Goal: Task Accomplishment & Management: Complete application form

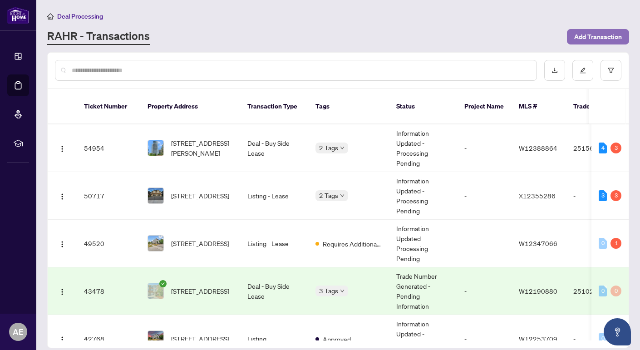
click at [584, 33] on span "Add Transaction" at bounding box center [598, 37] width 48 height 15
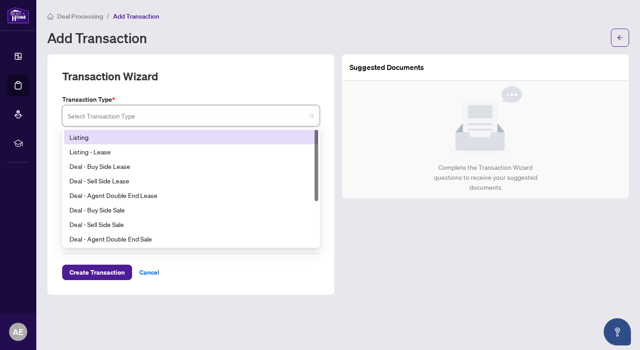
click at [215, 112] on input "search" at bounding box center [187, 117] width 238 height 20
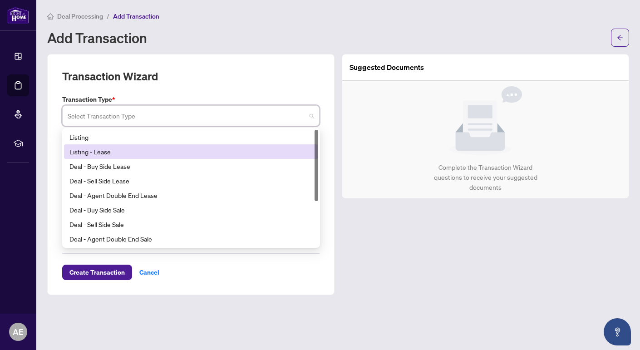
click at [87, 147] on div "Listing - Lease" at bounding box center [190, 152] width 243 height 10
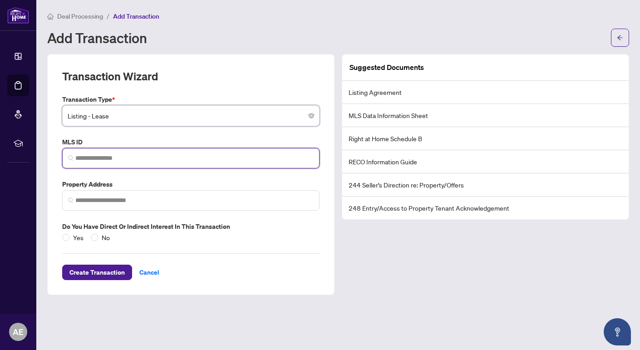
click at [100, 157] on input "search" at bounding box center [194, 158] width 238 height 10
paste input "*********"
type input "*********"
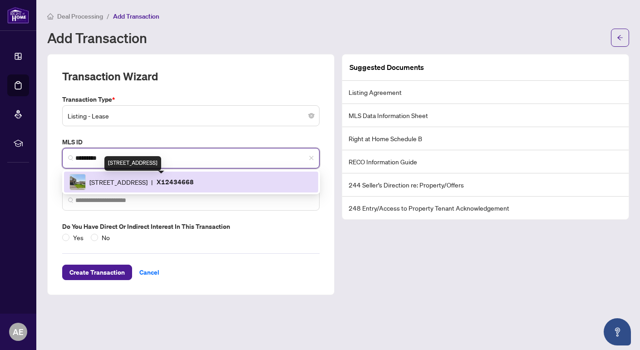
click at [148, 179] on span "[STREET_ADDRESS]" at bounding box center [118, 182] width 58 height 10
type input "**********"
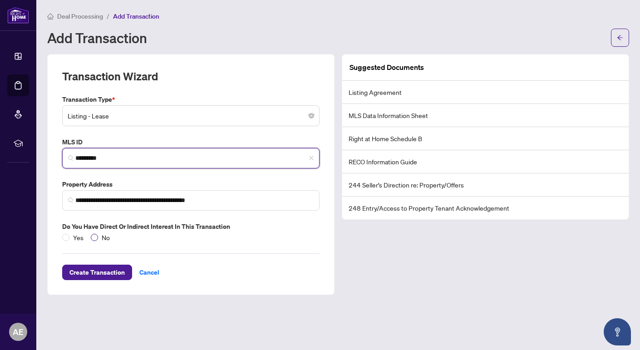
type input "*********"
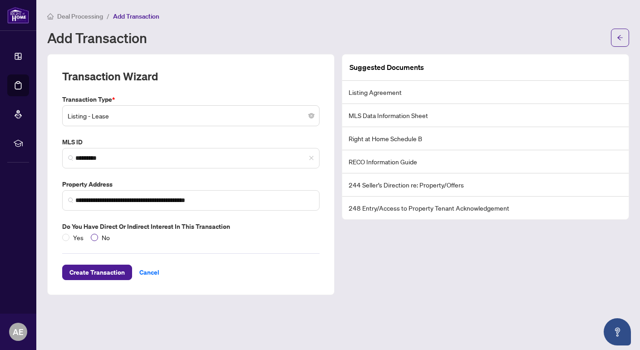
click at [98, 235] on span "No" at bounding box center [105, 237] width 15 height 10
click at [102, 270] on span "Create Transaction" at bounding box center [96, 272] width 55 height 15
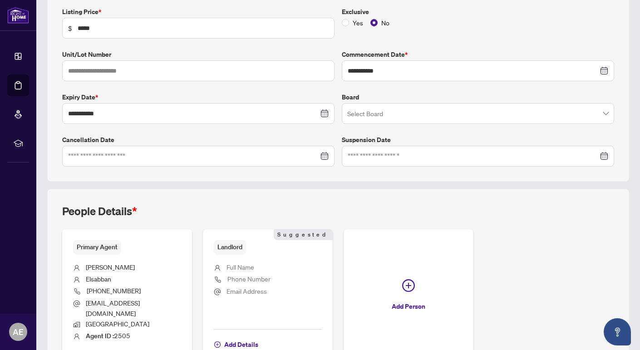
scroll to position [208, 0]
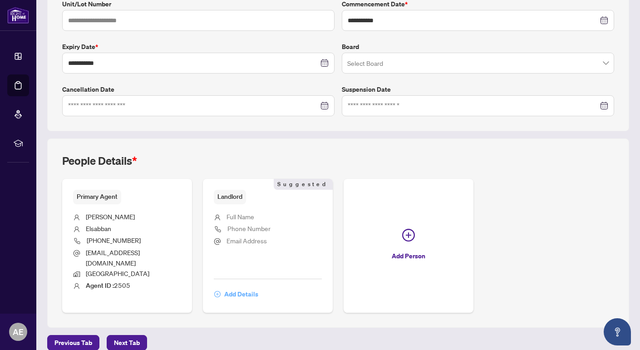
click at [237, 287] on span "Add Details" at bounding box center [241, 294] width 34 height 15
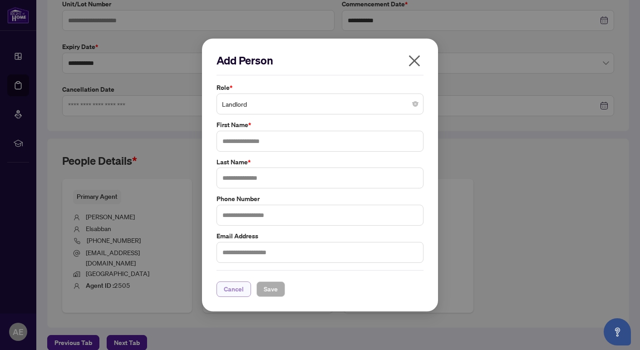
click at [228, 288] on span "Cancel" at bounding box center [234, 289] width 20 height 15
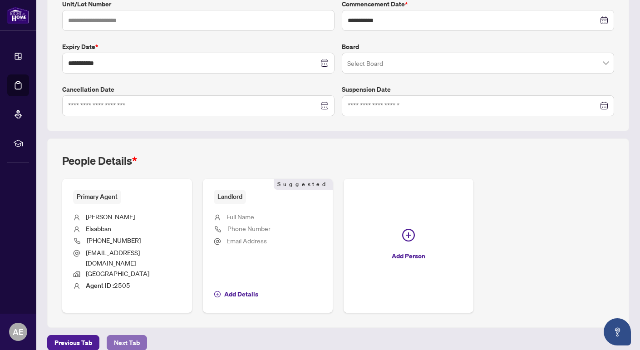
click at [128, 336] on span "Next Tab" at bounding box center [127, 343] width 26 height 15
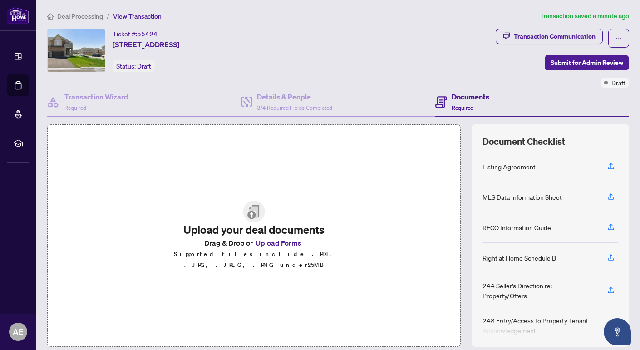
click at [295, 243] on button "Upload Forms" at bounding box center [278, 243] width 51 height 12
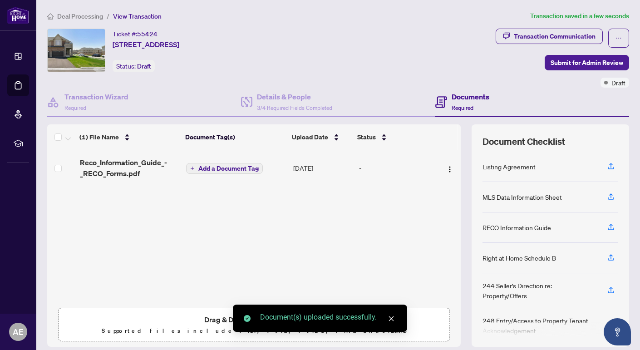
scroll to position [29, 0]
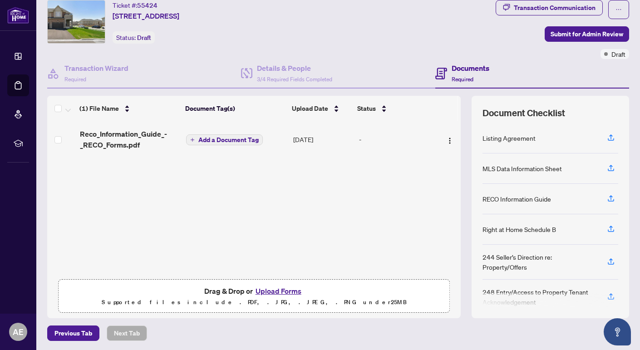
click at [284, 288] on button "Upload Forms" at bounding box center [278, 291] width 51 height 12
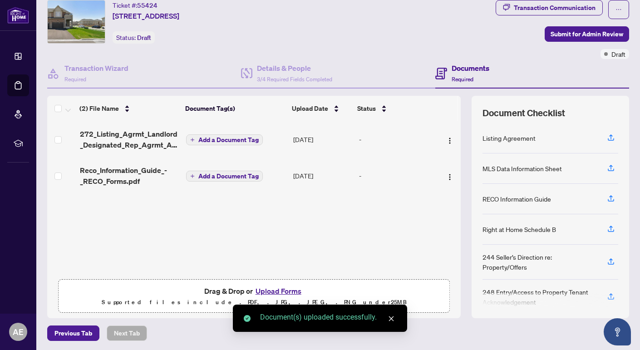
click at [295, 285] on button "Upload Forms" at bounding box center [278, 291] width 51 height 12
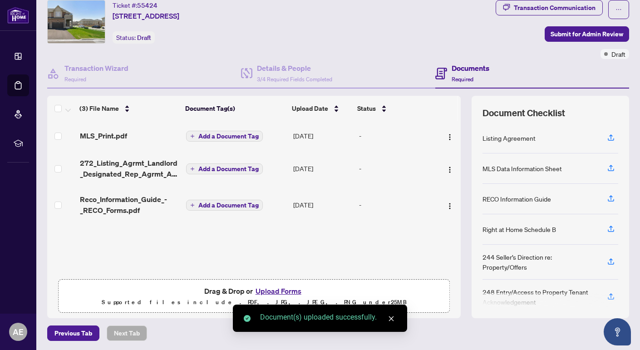
click at [229, 138] on button "Add a Document Tag" at bounding box center [224, 136] width 77 height 11
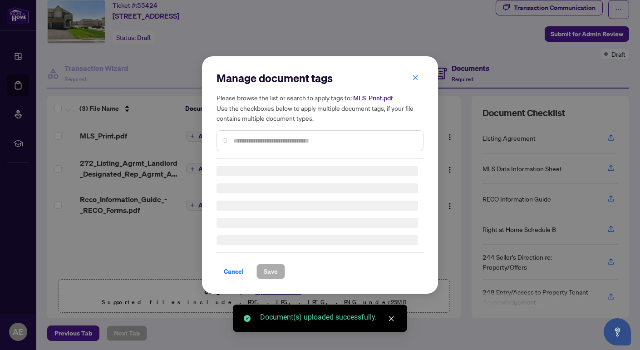
click at [255, 141] on div "Manage document tags Please browse the list or search to apply tags to: MLS_Pri…" at bounding box center [320, 115] width 207 height 88
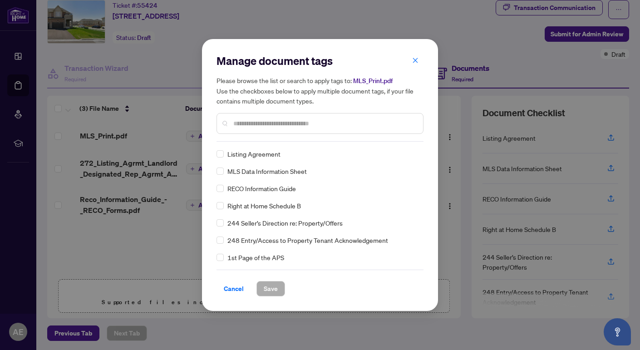
click at [247, 152] on span "Listing Agreement" at bounding box center [253, 154] width 53 height 10
click at [264, 288] on span "Save" at bounding box center [271, 289] width 14 height 15
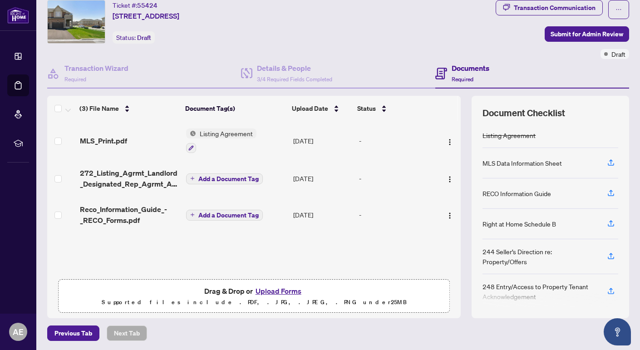
click at [193, 177] on icon "plus" at bounding box center [192, 178] width 5 height 5
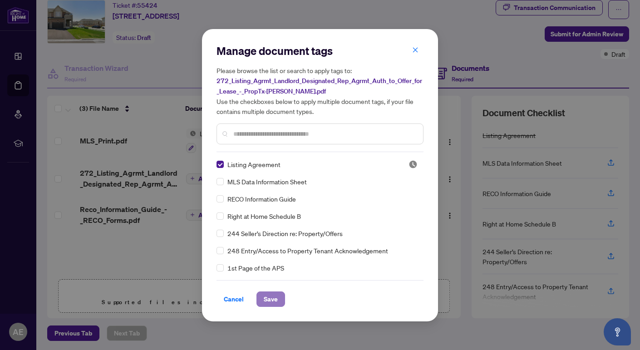
click at [275, 298] on button "Save" at bounding box center [271, 299] width 29 height 15
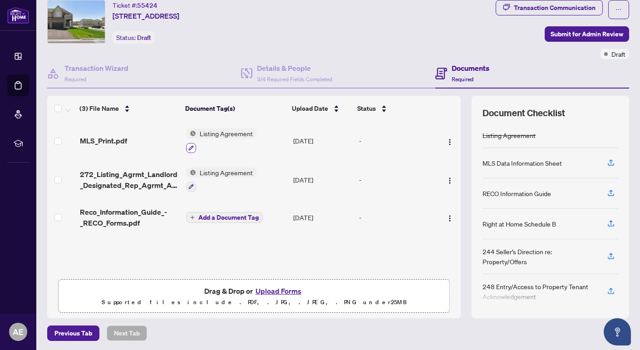
click at [191, 145] on icon "button" at bounding box center [191, 147] width 5 height 5
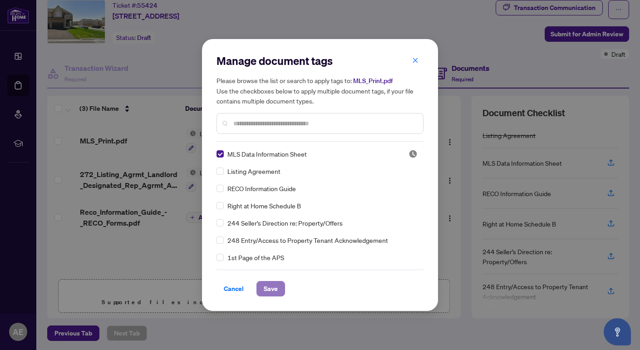
click at [266, 287] on span "Save" at bounding box center [271, 289] width 14 height 15
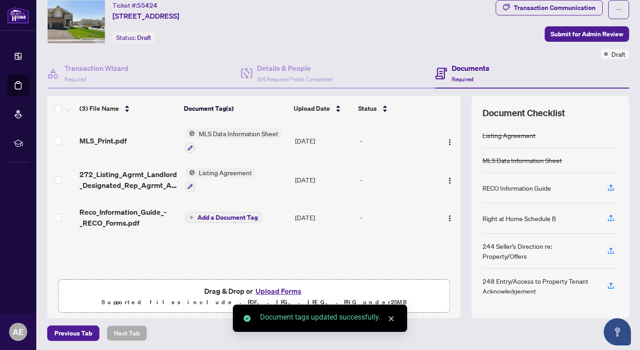
click at [194, 216] on button "Add a Document Tag" at bounding box center [223, 217] width 77 height 11
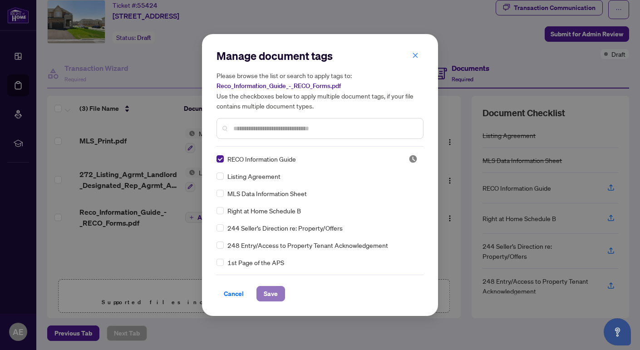
click at [270, 296] on span "Save" at bounding box center [271, 294] width 14 height 15
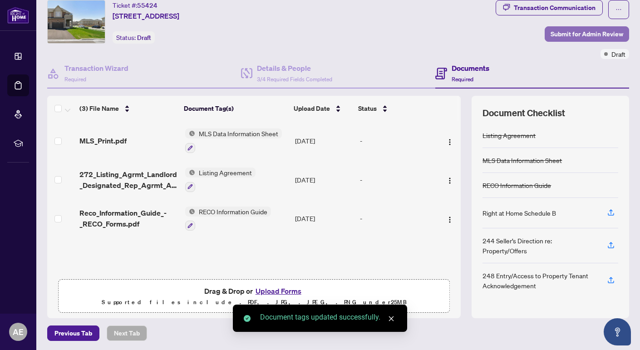
click at [565, 30] on span "Submit for Admin Review" at bounding box center [587, 34] width 73 height 15
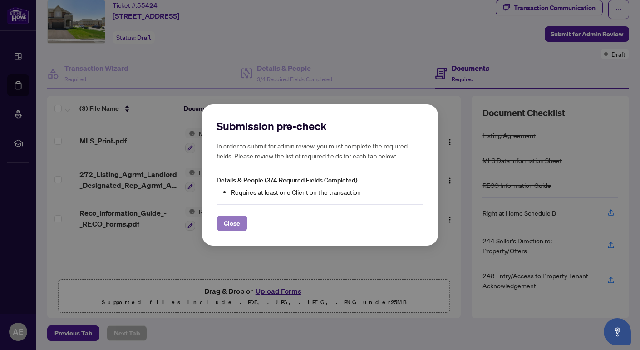
click at [237, 218] on span "Close" at bounding box center [232, 223] width 16 height 15
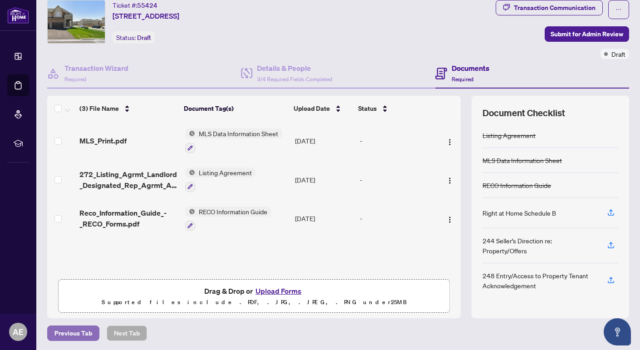
click at [68, 335] on span "Previous Tab" at bounding box center [73, 333] width 38 height 15
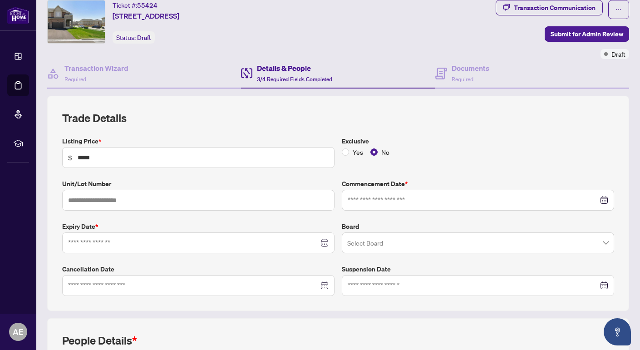
type input "**********"
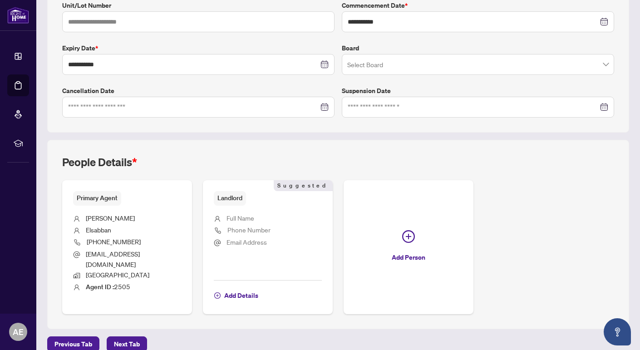
scroll to position [208, 0]
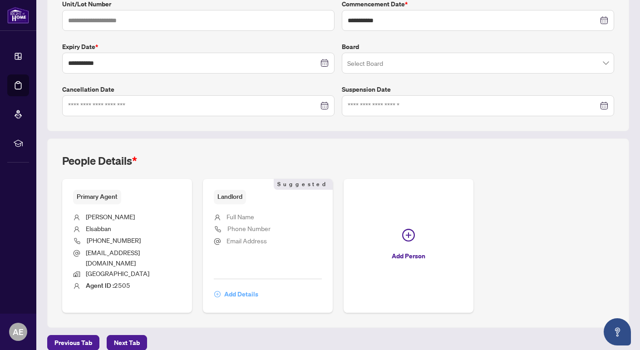
click at [230, 287] on span "Add Details" at bounding box center [241, 294] width 34 height 15
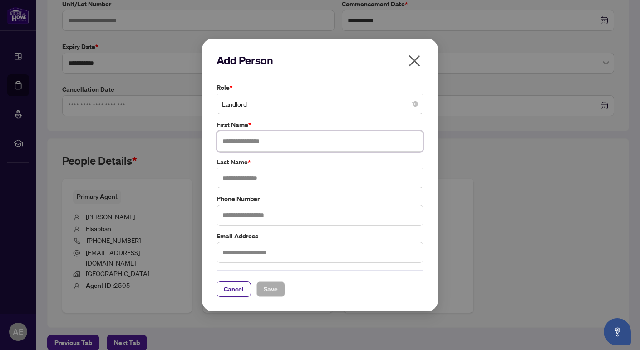
click at [245, 138] on input "text" at bounding box center [320, 141] width 207 height 21
type input "*****"
click at [259, 289] on button "Save" at bounding box center [271, 289] width 29 height 15
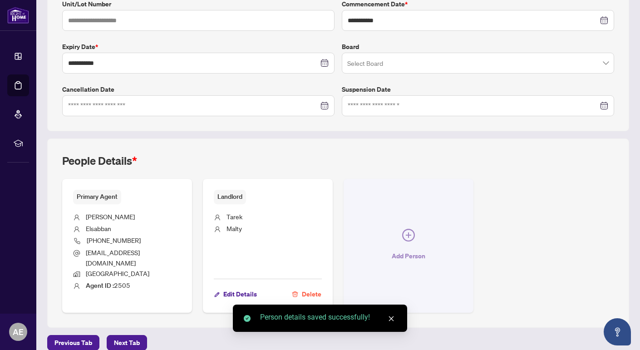
click at [410, 229] on icon "plus-circle" at bounding box center [408, 235] width 13 height 13
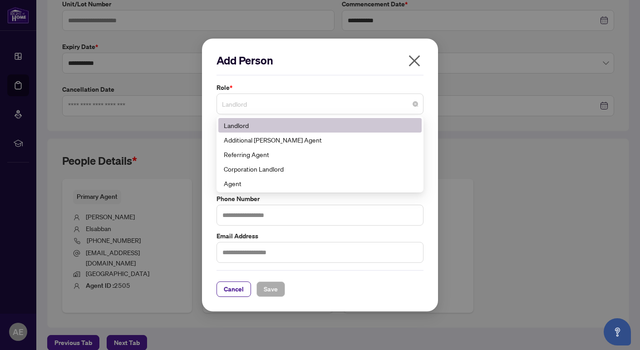
click at [262, 105] on span "Landlord" at bounding box center [320, 103] width 196 height 17
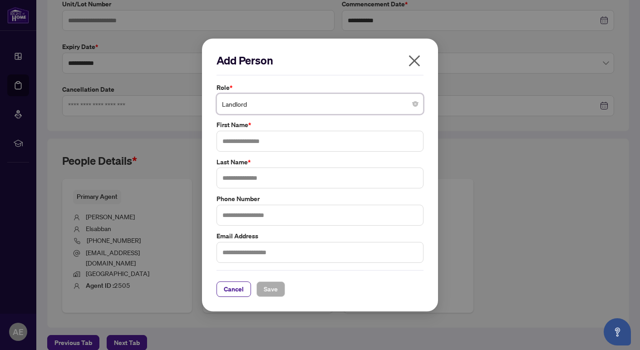
click at [262, 105] on span "Landlord" at bounding box center [320, 103] width 196 height 17
click at [234, 142] on input "text" at bounding box center [320, 141] width 207 height 21
type input "******"
click at [281, 142] on input "******" at bounding box center [320, 141] width 207 height 21
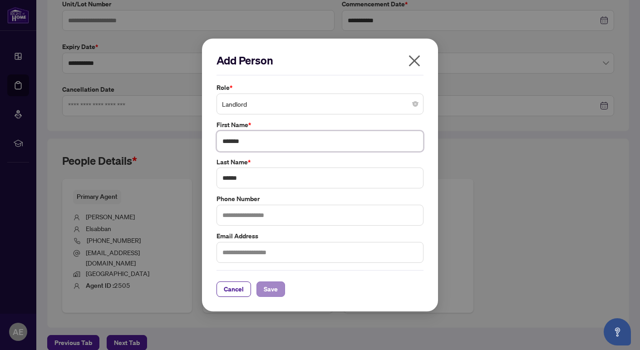
type input "*******"
click at [269, 293] on span "Save" at bounding box center [271, 289] width 14 height 15
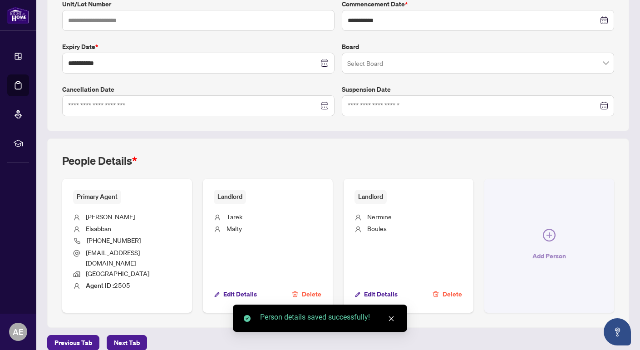
scroll to position [0, 0]
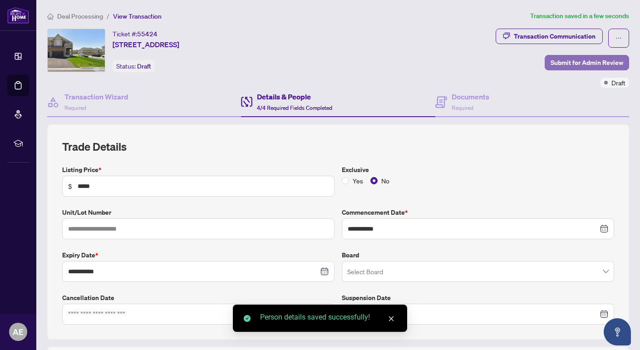
click at [596, 64] on span "Submit for Admin Review" at bounding box center [587, 62] width 73 height 15
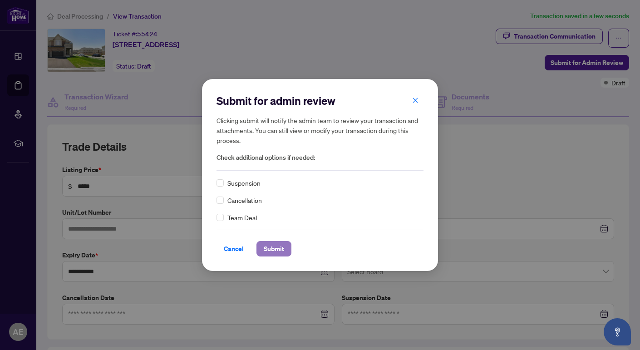
click at [267, 251] on span "Submit" at bounding box center [274, 249] width 20 height 15
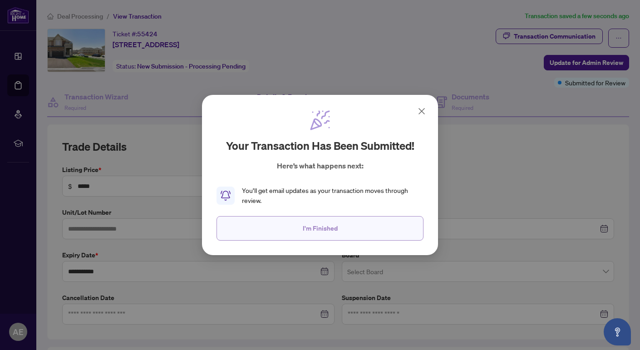
click at [302, 229] on button "I'm Finished" at bounding box center [320, 228] width 207 height 25
